Goal: Check status: Check status

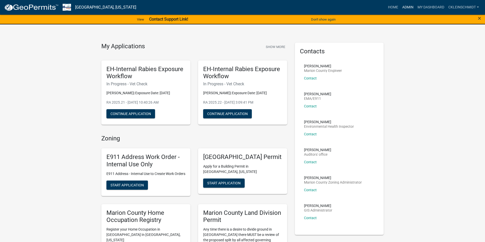
click at [412, 7] on link "Admin" at bounding box center [407, 8] width 15 height 10
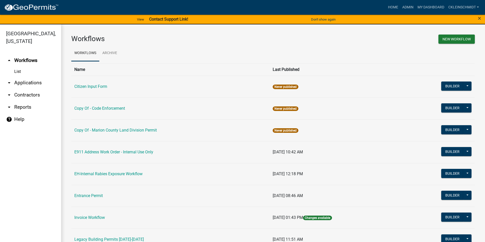
click at [23, 77] on link "arrow_drop_down Applications" at bounding box center [30, 83] width 61 height 12
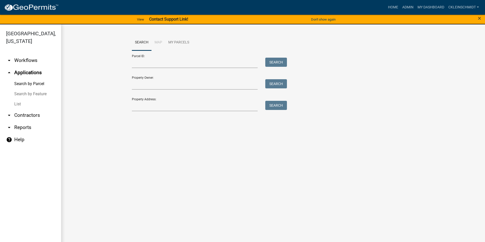
click at [16, 99] on link "List" at bounding box center [30, 104] width 61 height 10
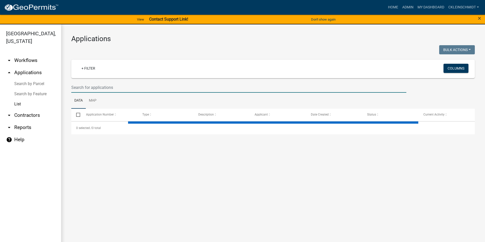
click at [99, 85] on input "text" at bounding box center [238, 87] width 335 height 10
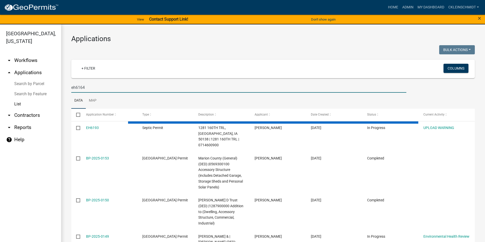
type input "eh6164"
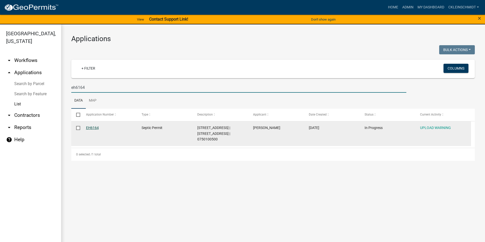
click at [97, 128] on link "EH6164" at bounding box center [92, 128] width 13 height 4
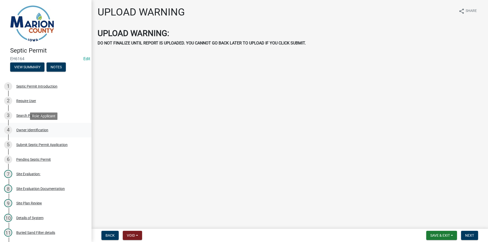
click at [26, 129] on div "Owner Identification" at bounding box center [32, 130] width 32 height 4
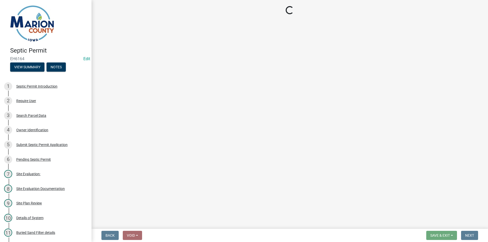
select select "53426d6f-c442-4329-88a4-0b41974ec2cc"
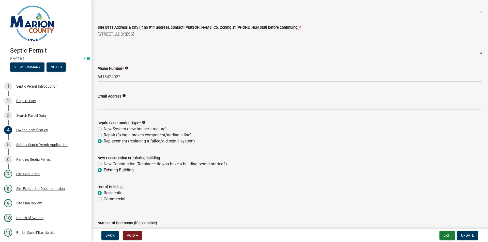
scroll to position [25, 0]
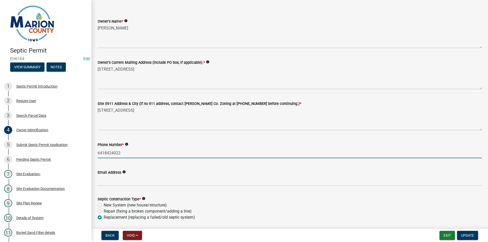
click at [108, 151] on input "6418424022" at bounding box center [290, 153] width 385 height 10
click at [110, 152] on input "6418424022" at bounding box center [290, 153] width 385 height 10
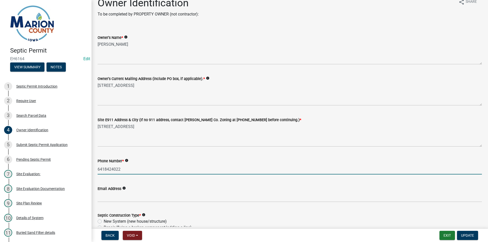
scroll to position [0, 0]
